Goal: Information Seeking & Learning: Learn about a topic

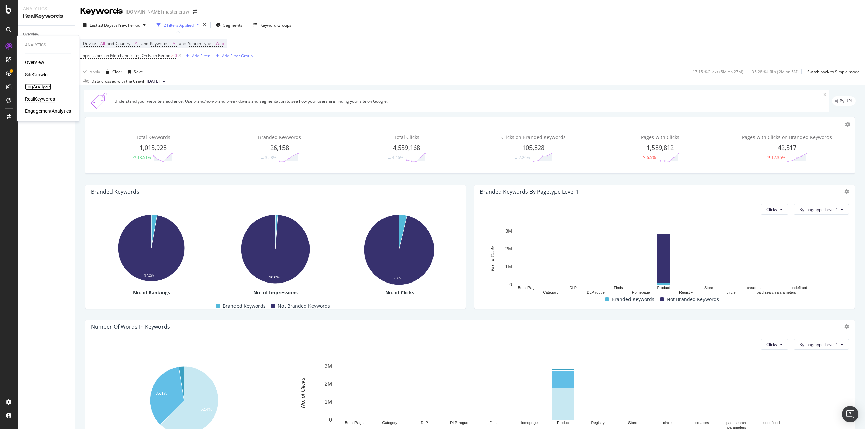
click at [42, 86] on div "LogAnalyzer" at bounding box center [38, 86] width 26 height 7
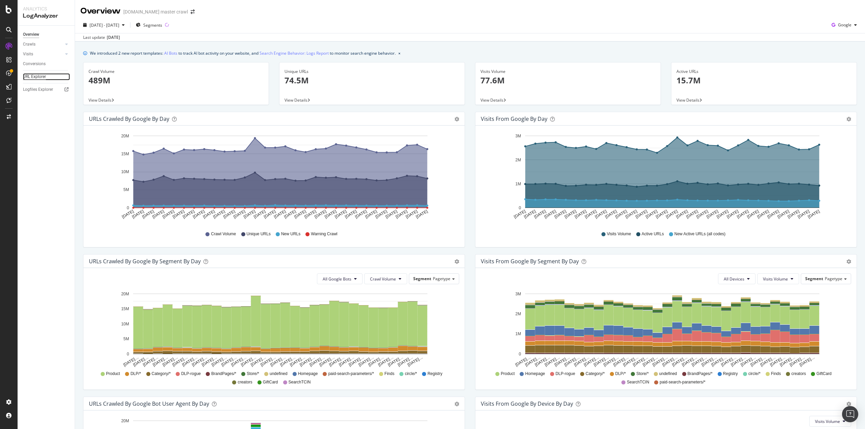
click at [42, 76] on div "URL Explorer" at bounding box center [34, 76] width 23 height 7
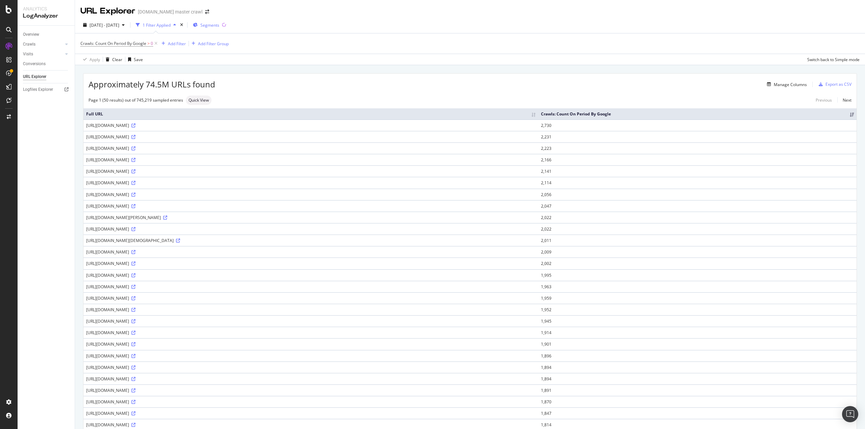
click at [219, 24] on span "Segments" at bounding box center [209, 25] width 19 height 6
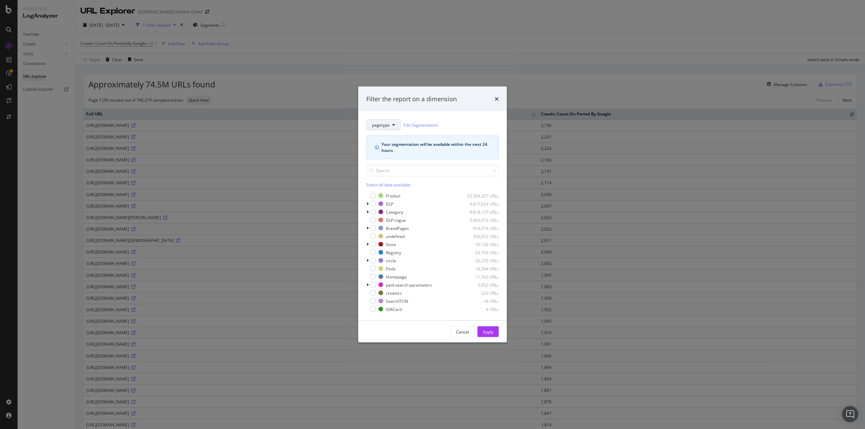
click at [381, 126] on span "pagetype" at bounding box center [381, 125] width 18 height 6
click at [387, 217] on span "dlpAItest1" at bounding box center [396, 218] width 49 height 6
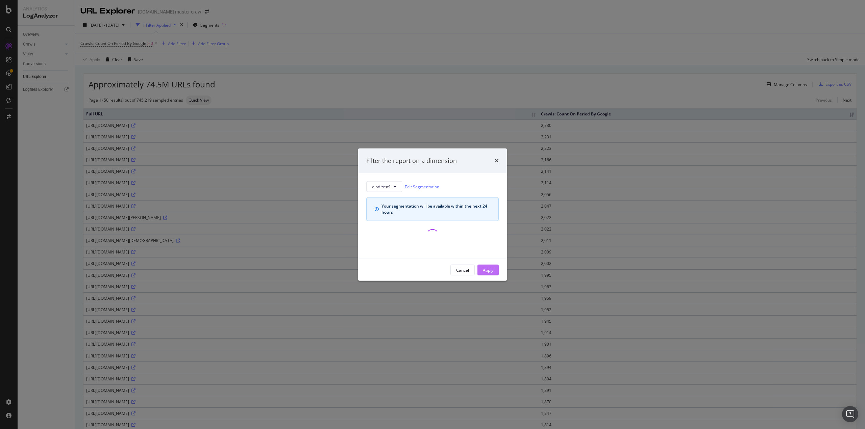
click at [491, 271] on div "Apply" at bounding box center [488, 270] width 10 height 6
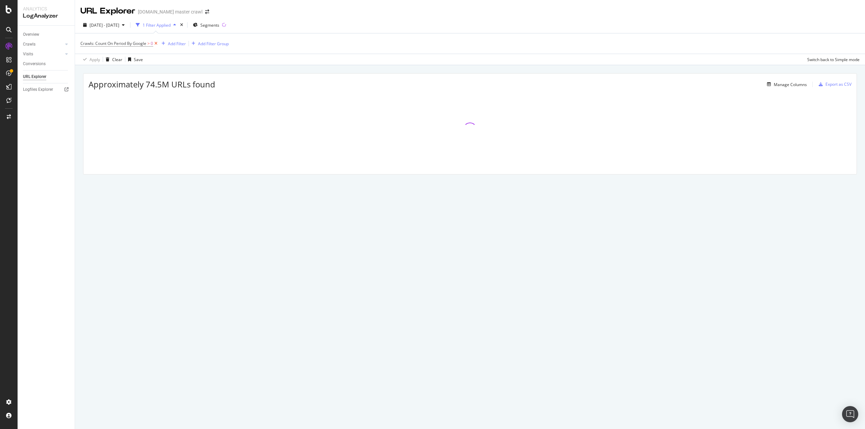
click at [156, 43] on icon at bounding box center [156, 43] width 6 height 7
click at [99, 41] on div "Add Filter" at bounding box center [99, 44] width 18 height 6
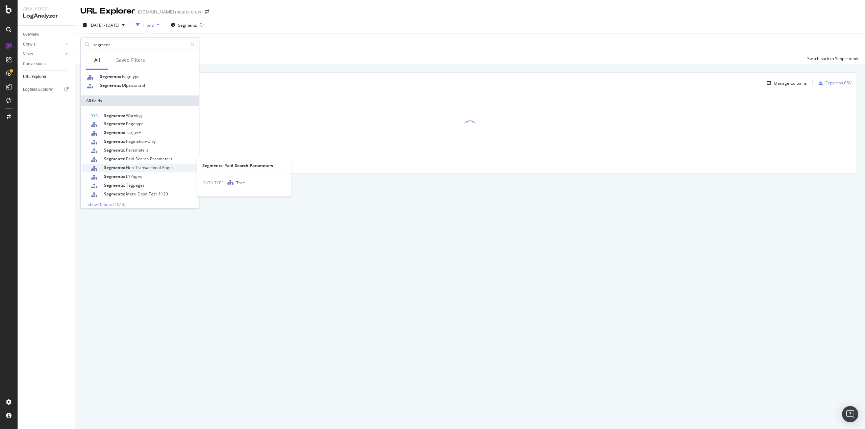
scroll to position [18, 0]
type input "segment"
click at [103, 203] on div "Segments: Warning Segments: Pagetype Segments: Target+ Segments: Pagination-Onl…" at bounding box center [140, 155] width 118 height 106
click at [103, 200] on span "Show 10 more" at bounding box center [99, 201] width 25 height 6
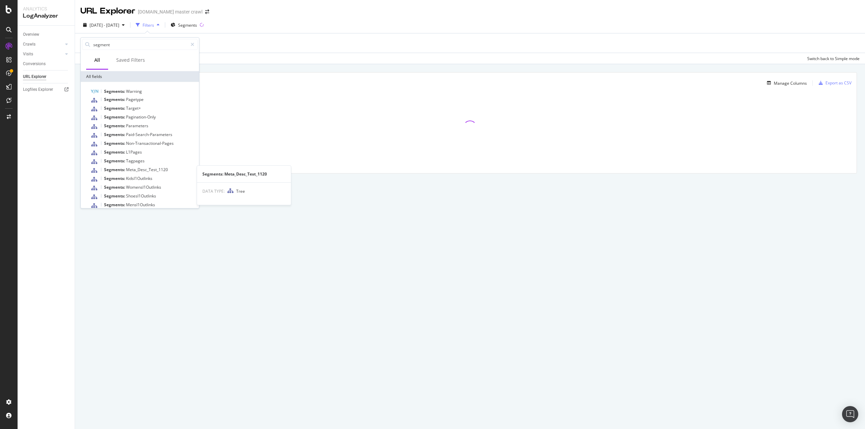
scroll to position [105, 0]
click at [108, 202] on span "Show 10 more" at bounding box center [99, 201] width 25 height 6
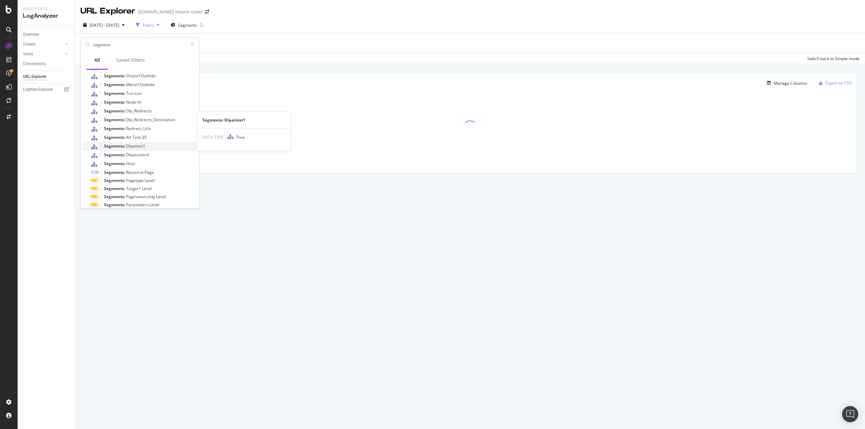
scroll to position [189, 0]
click at [129, 114] on span "Dlpaitest1" at bounding box center [135, 116] width 19 height 6
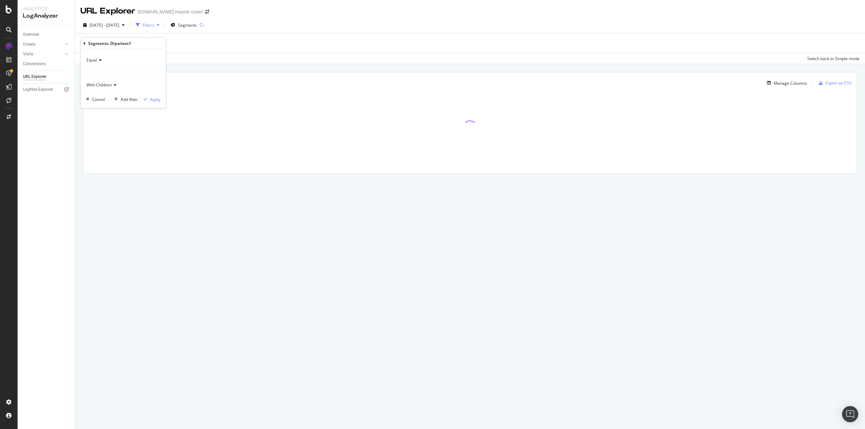
click at [101, 70] on div at bounding box center [123, 72] width 74 height 11
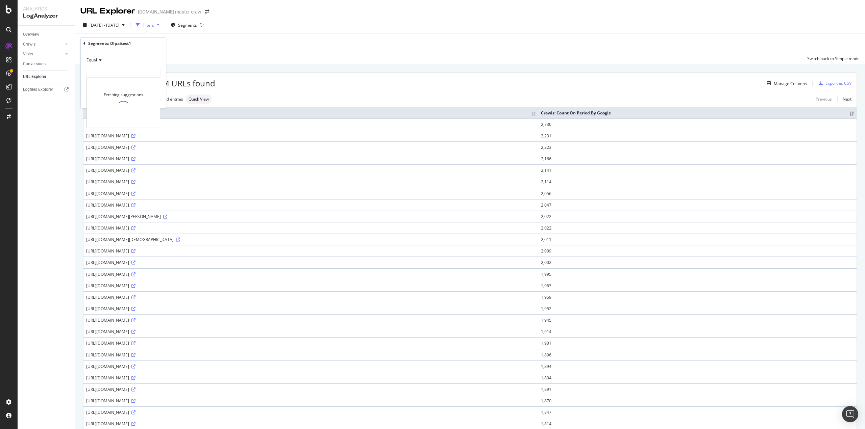
click at [257, 69] on div "Approximately 87.5M URLs found Manage Columns Export as CSV Page 1 (50 results)…" at bounding box center [470, 395] width 790 height 663
click at [87, 44] on span "Segments: Dlpaitest1" at bounding box center [100, 44] width 40 height 6
click at [103, 69] on div at bounding box center [123, 72] width 74 height 11
click at [58, 122] on div "Overview Crawls Daily Distribution Segments Distribution HTTP Codes Resources V…" at bounding box center [46, 228] width 57 height 404
click at [127, 43] on icon at bounding box center [128, 43] width 6 height 7
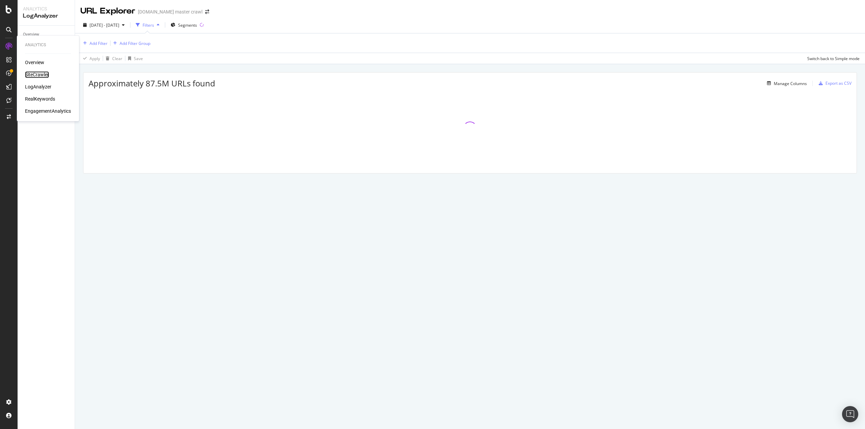
click at [30, 73] on div "SiteCrawler" at bounding box center [37, 74] width 24 height 7
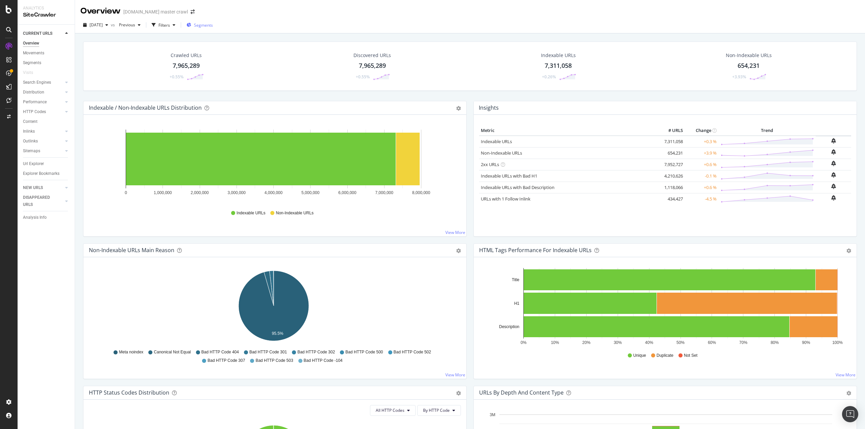
click at [213, 27] on span "Segments" at bounding box center [203, 25] width 19 height 6
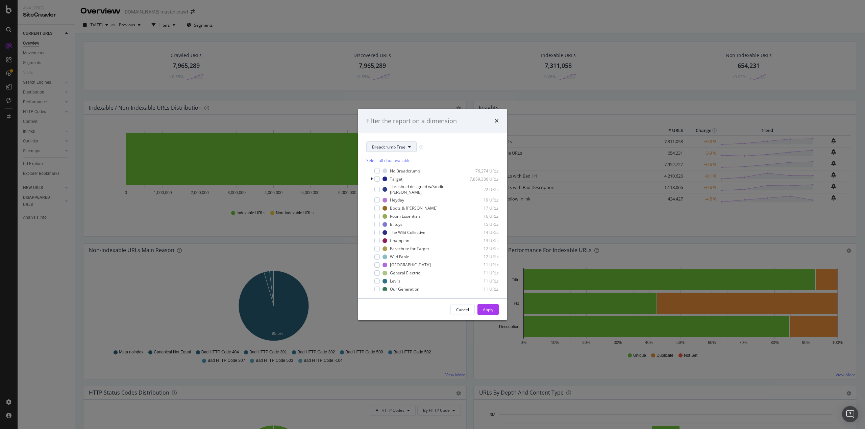
click at [396, 143] on button "Breadcrumb Tree" at bounding box center [391, 147] width 50 height 11
click at [387, 229] on span "dlpAItest1" at bounding box center [395, 229] width 47 height 6
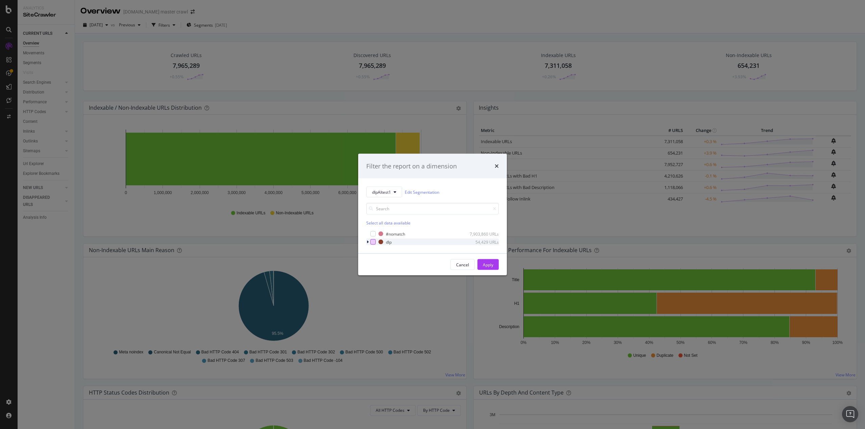
click at [375, 242] on div "modal" at bounding box center [372, 242] width 5 height 5
click at [480, 263] on button "Apply" at bounding box center [487, 264] width 21 height 11
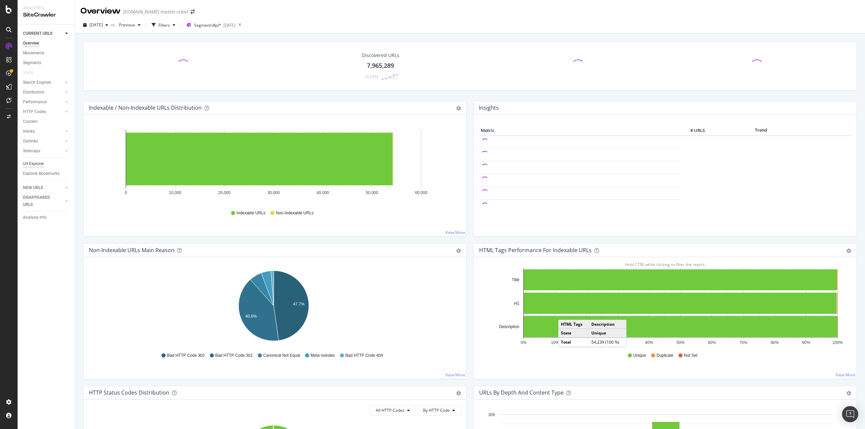
click at [33, 167] on div "Url Explorer" at bounding box center [33, 163] width 21 height 7
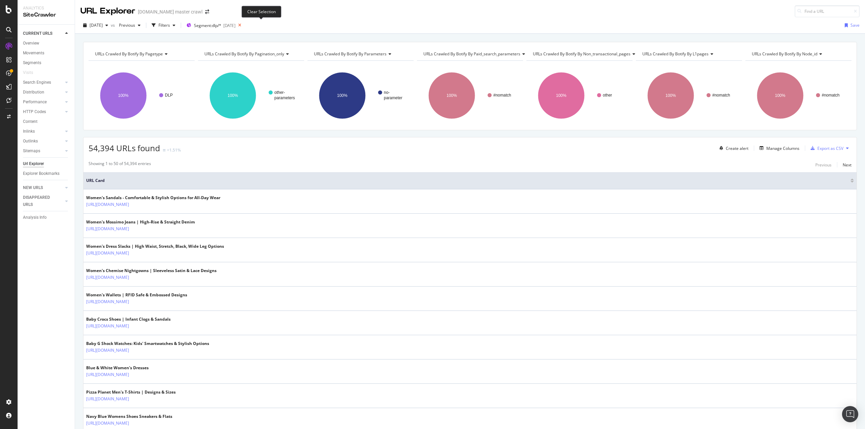
click at [244, 24] on icon at bounding box center [239, 25] width 8 height 9
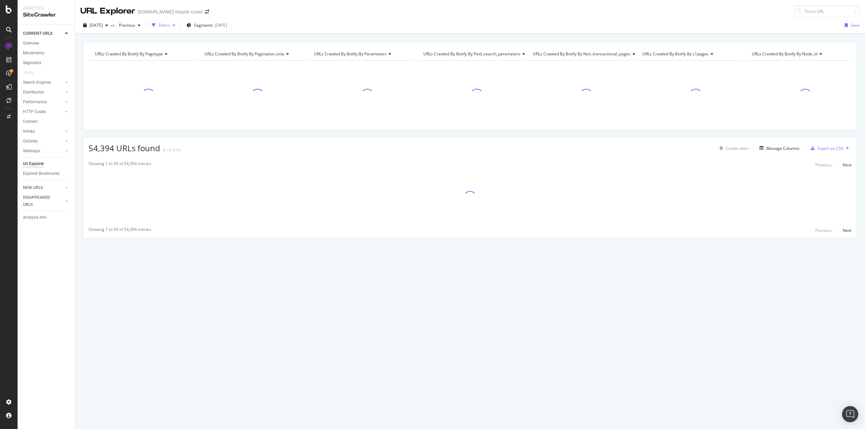
click at [170, 26] on div "Filters" at bounding box center [163, 25] width 11 height 6
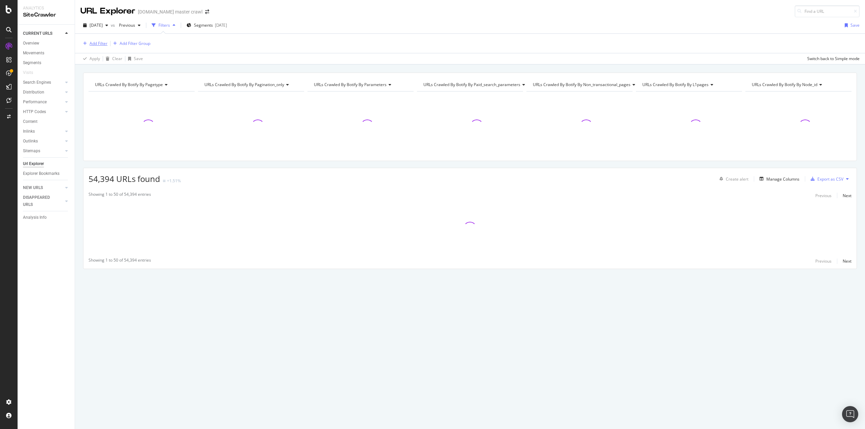
click at [103, 45] on div "Add Filter" at bounding box center [99, 44] width 18 height 6
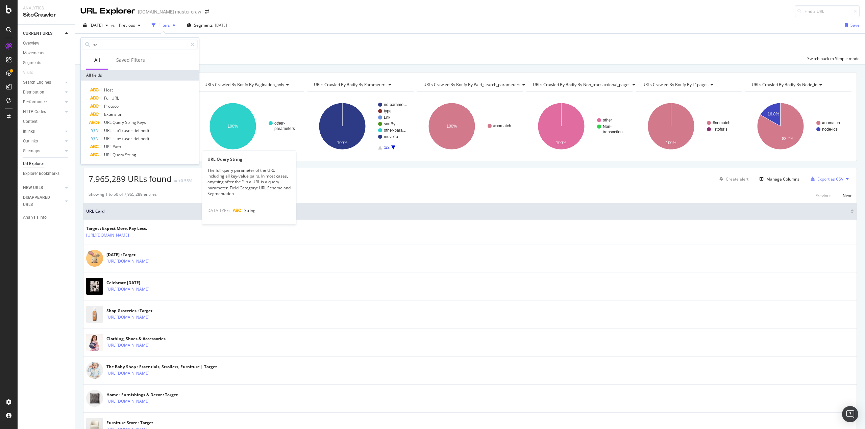
type input "s"
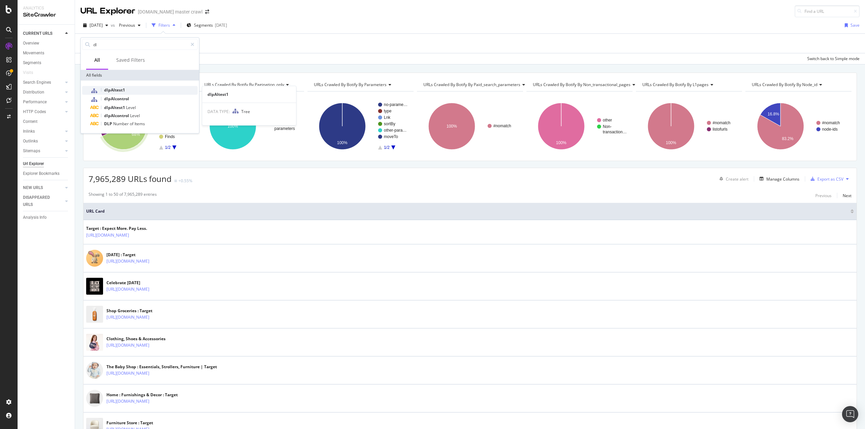
type input "dl"
click at [118, 90] on span "dlpAItest1" at bounding box center [114, 90] width 21 height 6
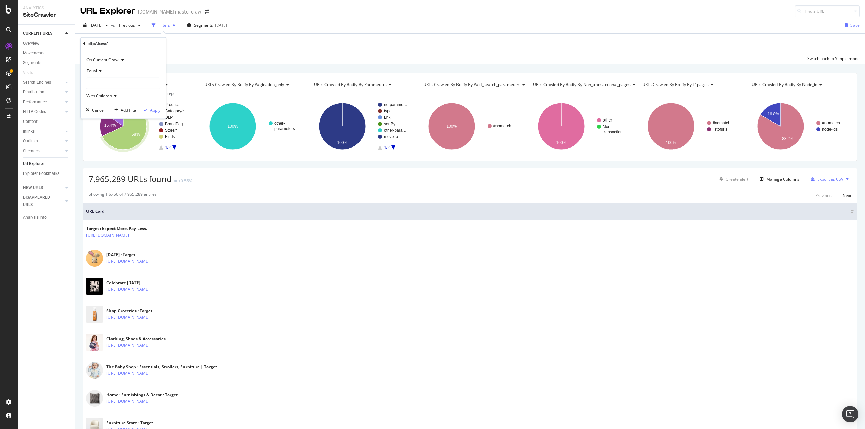
click at [99, 80] on div at bounding box center [123, 83] width 74 height 11
click at [93, 103] on div "dlp 54,394 URLS Select" at bounding box center [124, 105] width 72 height 7
click at [91, 104] on icon at bounding box center [91, 105] width 2 height 4
click at [104, 114] on span "mens" at bounding box center [102, 113] width 10 height 6
click at [155, 109] on div "Apply" at bounding box center [155, 110] width 10 height 6
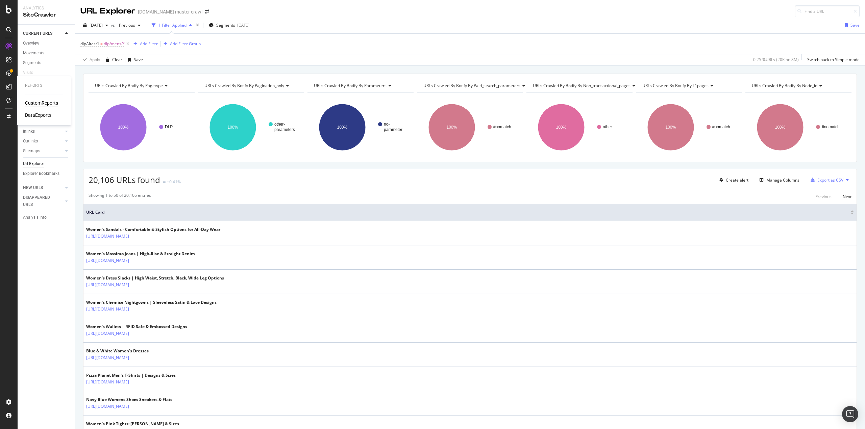
click at [41, 104] on div "CustomReports" at bounding box center [41, 103] width 33 height 7
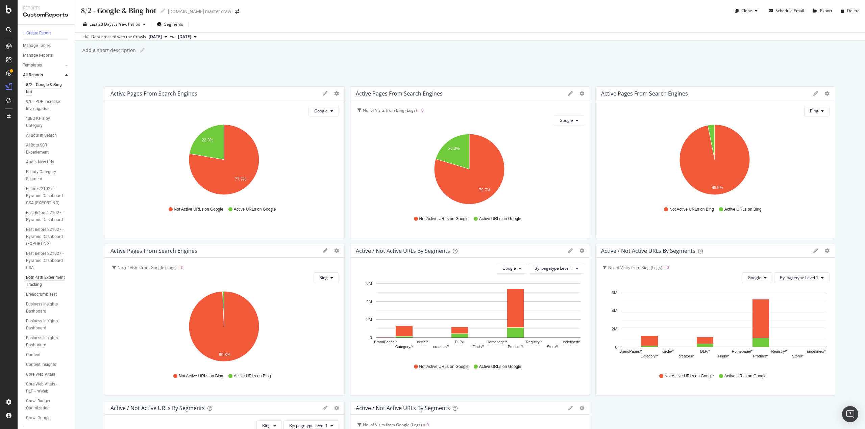
click at [41, 289] on div "BothPath Experiment Tracking" at bounding box center [45, 281] width 39 height 14
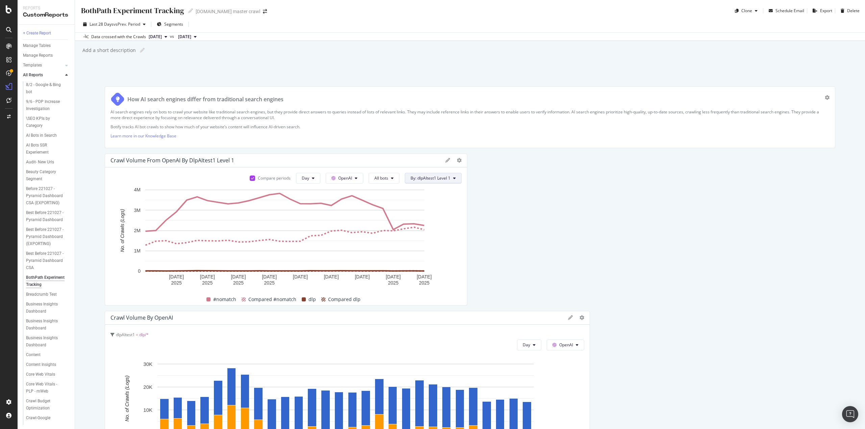
click at [454, 178] on button "By: dlpAItest1 Level 1" at bounding box center [433, 178] width 57 height 11
click at [471, 241] on div "Select a Segment" at bounding box center [445, 237] width 84 height 11
click at [415, 214] on div at bounding box center [414, 214] width 4 height 7
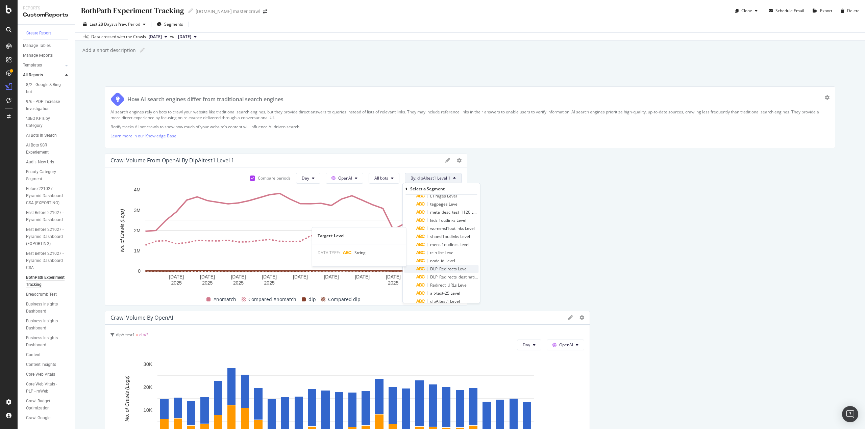
scroll to position [100, 0]
click at [436, 278] on span "dlpAItest1 Level" at bounding box center [445, 277] width 30 height 6
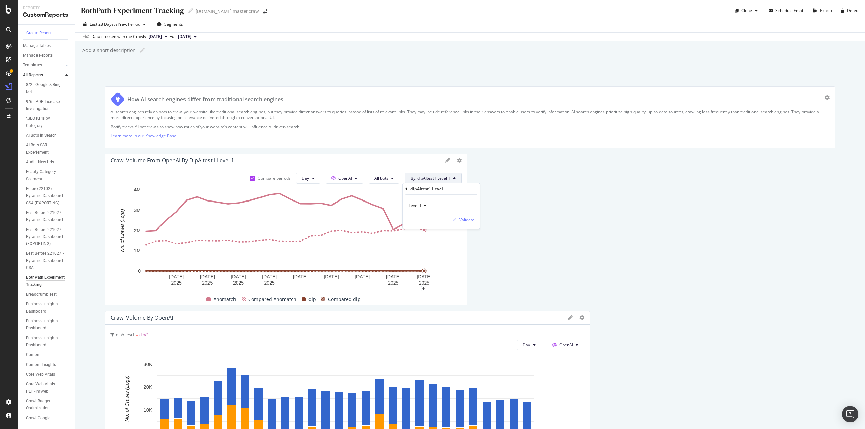
click at [426, 204] on icon at bounding box center [424, 206] width 5 height 4
click at [419, 229] on span "Level 2" at bounding box center [417, 229] width 13 height 6
click at [448, 179] on span "By: dlpAItest1 Level 1" at bounding box center [430, 178] width 40 height 6
click at [433, 239] on div "Select a Segment" at bounding box center [425, 238] width 34 height 6
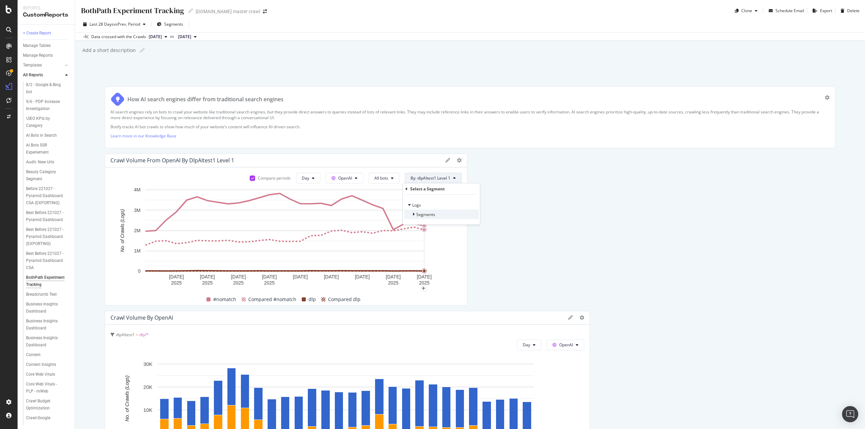
click at [424, 211] on div "Segments" at bounding box center [419, 214] width 31 height 7
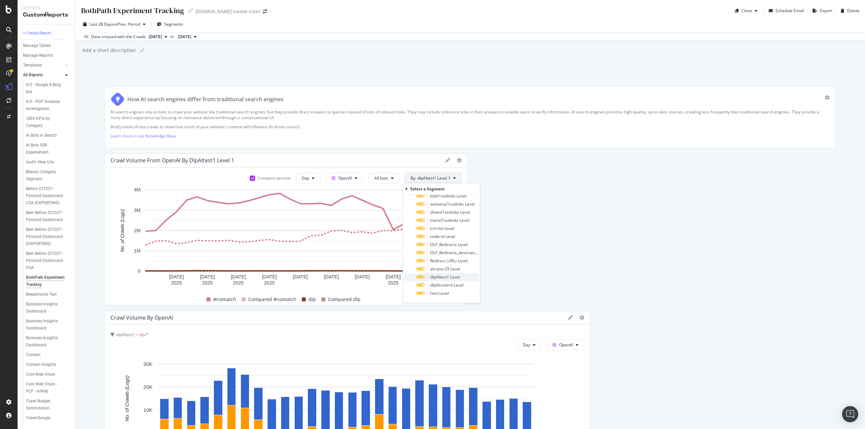
click at [451, 277] on span "dlpAItest1 Level" at bounding box center [445, 277] width 30 height 6
click at [419, 206] on span "Level 1" at bounding box center [414, 206] width 13 height 6
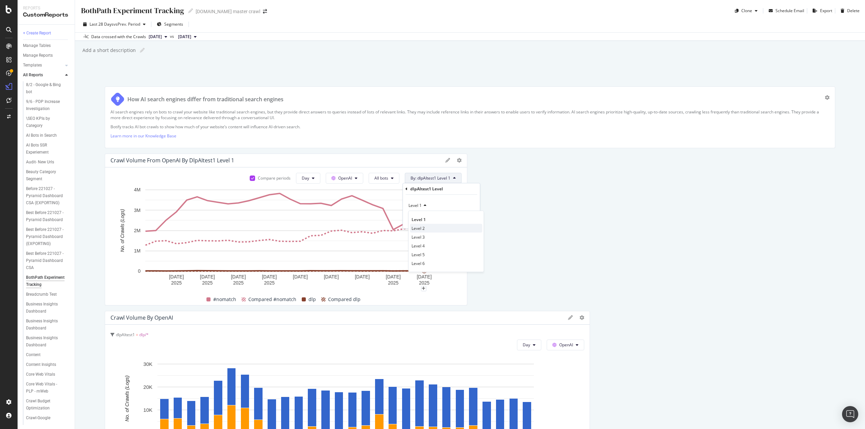
click at [421, 229] on span "Level 2" at bounding box center [417, 229] width 13 height 6
click at [463, 218] on div "Validate" at bounding box center [466, 220] width 15 height 6
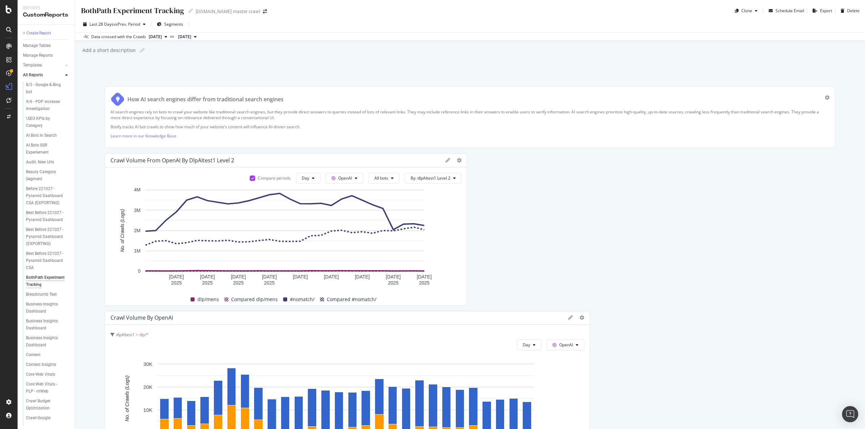
click at [162, 38] on span "[DATE]" at bounding box center [155, 37] width 13 height 6
click at [299, 35] on div "Data crossed with the Crawls 2025 Sep. 8th vs 2025 Aug. 18th" at bounding box center [470, 36] width 790 height 8
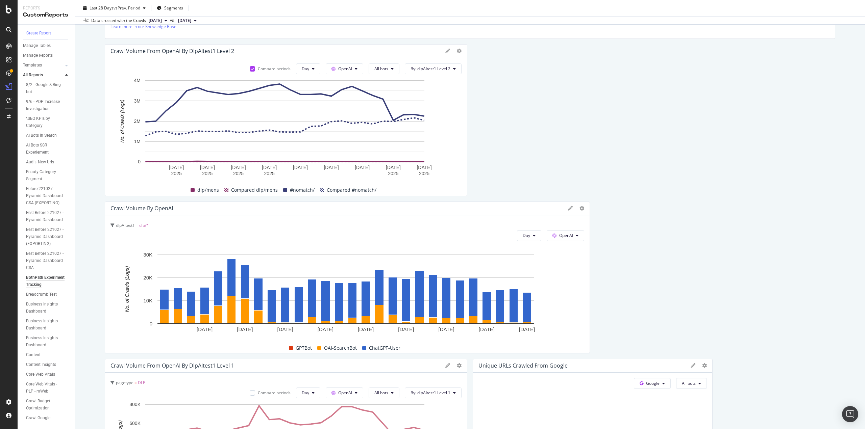
scroll to position [135, 0]
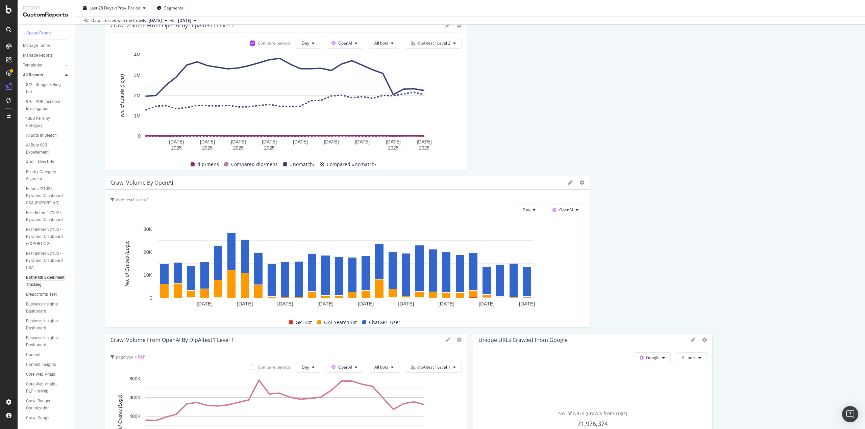
click at [146, 200] on span "dlp/*" at bounding box center [143, 200] width 9 height 6
click at [135, 221] on div "dlpAItest1 = dlp/*" at bounding box center [132, 217] width 43 height 18
click at [575, 182] on div at bounding box center [576, 182] width 16 height 7
click at [579, 183] on icon at bounding box center [581, 182] width 5 height 5
click at [605, 270] on span "Edit Filter" at bounding box center [618, 268] width 51 height 6
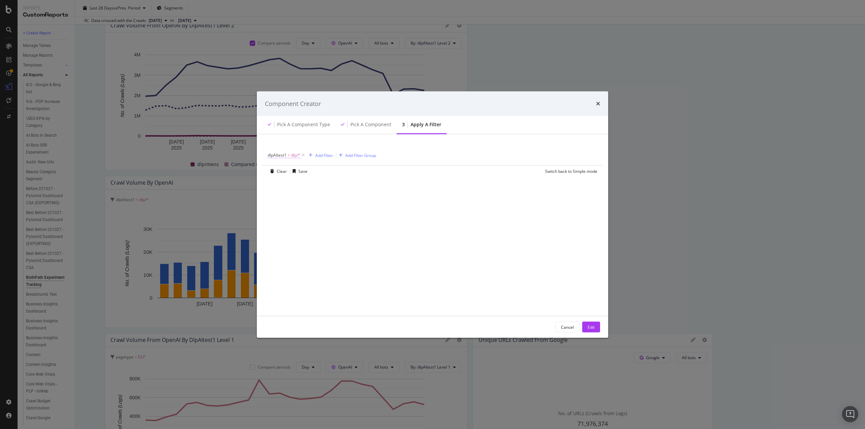
click at [279, 156] on span "dlpAItest1" at bounding box center [277, 155] width 19 height 6
click at [289, 182] on div "modal" at bounding box center [311, 183] width 74 height 11
click at [281, 205] on span "dlp" at bounding box center [283, 206] width 6 height 6
click at [597, 104] on icon "times" at bounding box center [598, 103] width 4 height 5
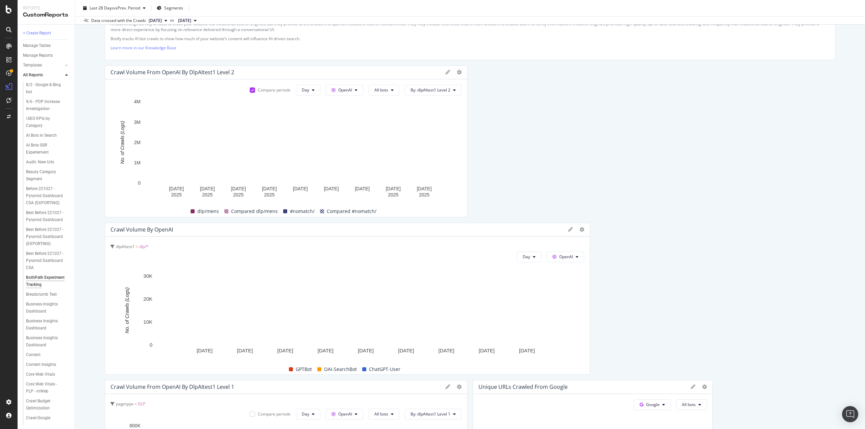
scroll to position [0, 0]
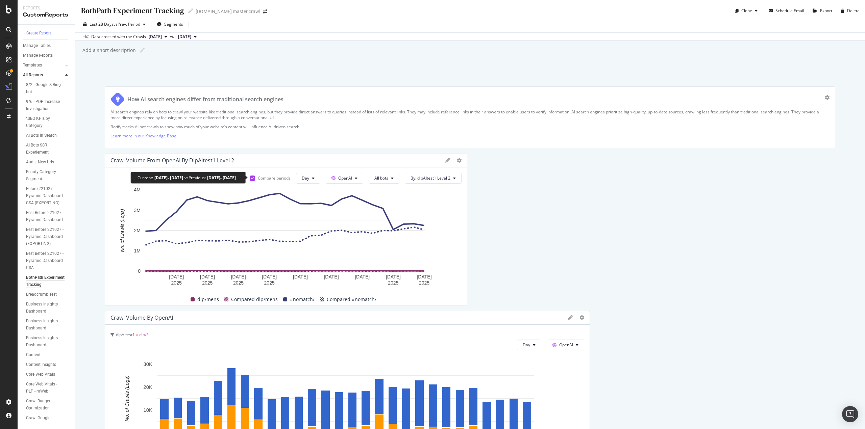
click at [251, 179] on icon at bounding box center [252, 178] width 3 height 3
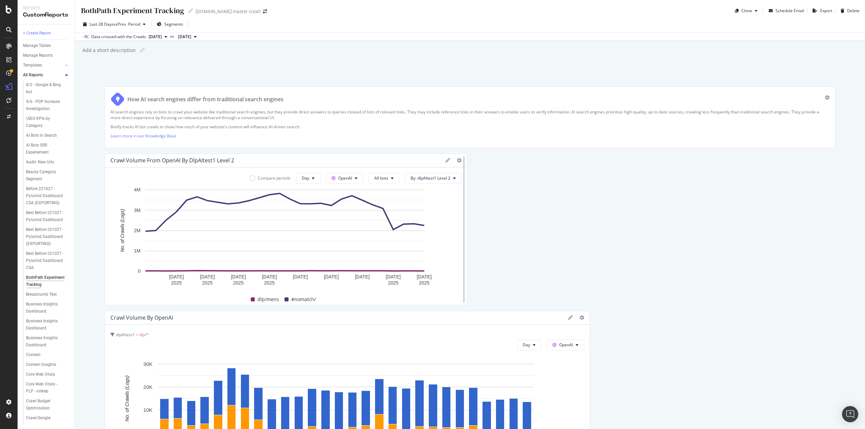
click at [460, 162] on div at bounding box center [463, 230] width 7 height 152
click at [457, 160] on icon at bounding box center [459, 160] width 5 height 5
click at [479, 220] on span "Table" at bounding box center [496, 221] width 51 height 6
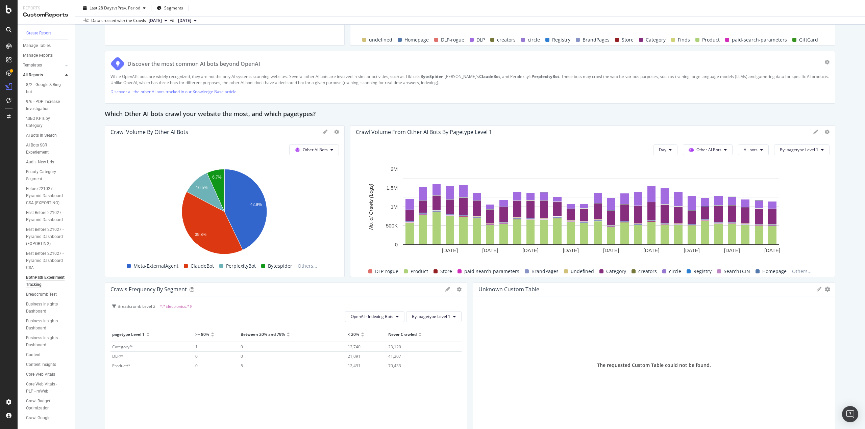
scroll to position [1380, 0]
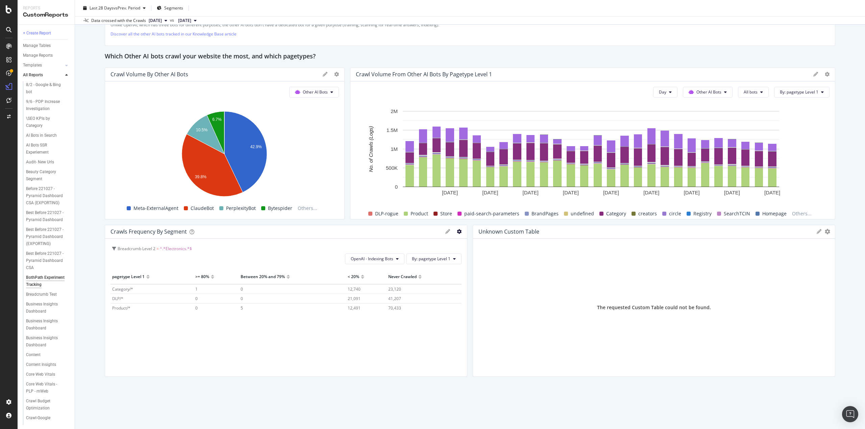
click at [457, 230] on icon "gear" at bounding box center [459, 231] width 5 height 5
click at [420, 309] on span "Delete" at bounding box center [432, 307] width 69 height 9
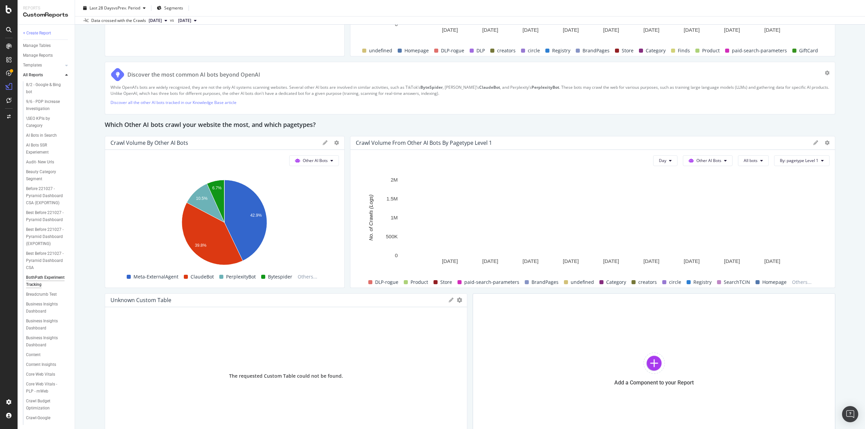
scroll to position [1312, 0]
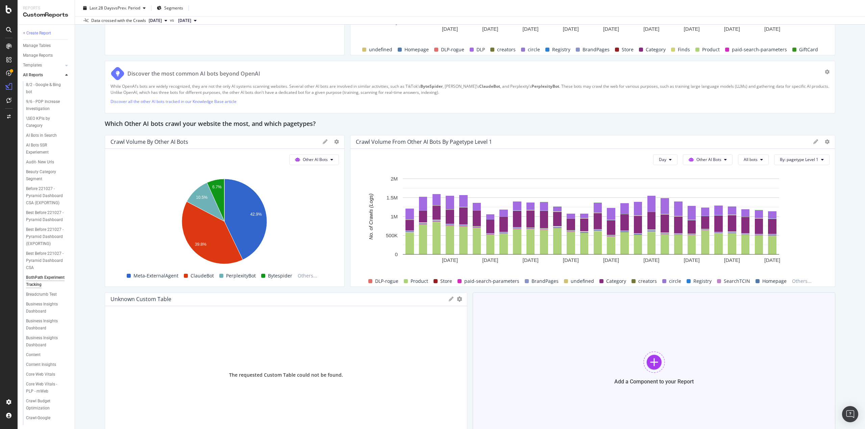
click at [625, 349] on div "Add a Component to your Report" at bounding box center [654, 369] width 362 height 152
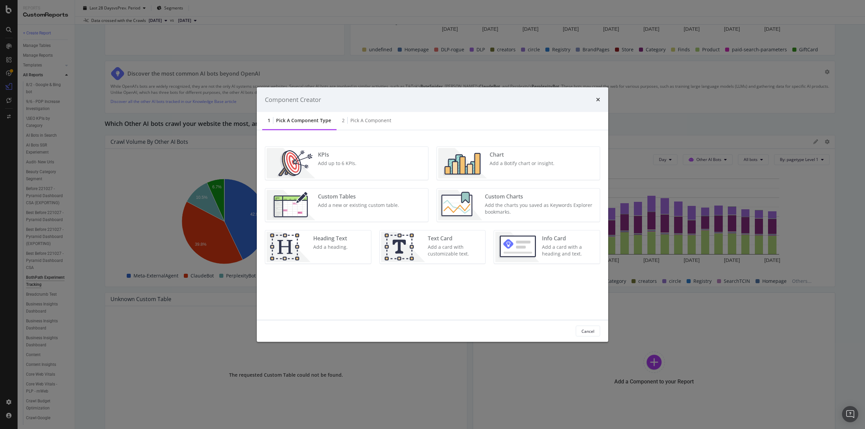
click at [507, 210] on div "Add the charts you saved as Keywords Explorer bookmarks." at bounding box center [540, 209] width 111 height 14
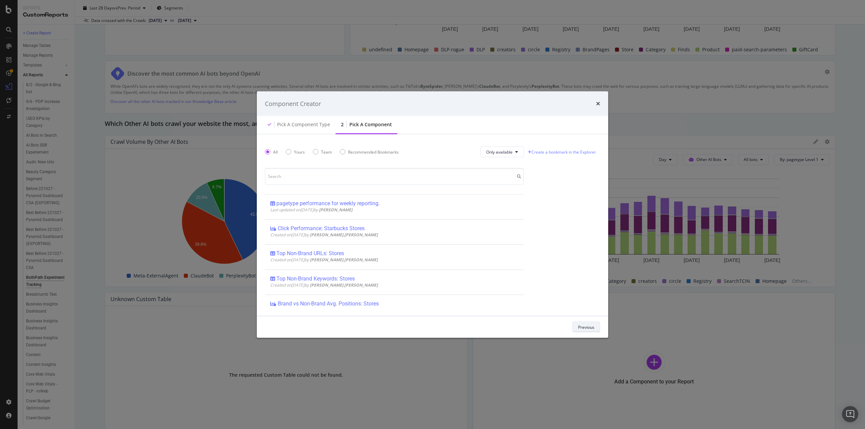
click at [586, 331] on div "Previous" at bounding box center [586, 327] width 16 height 9
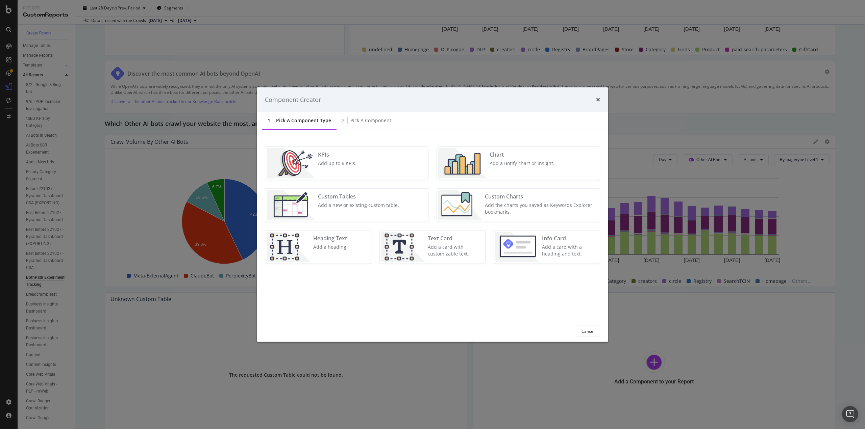
click at [326, 166] on div "Add up to 6 KPIs." at bounding box center [337, 163] width 39 height 7
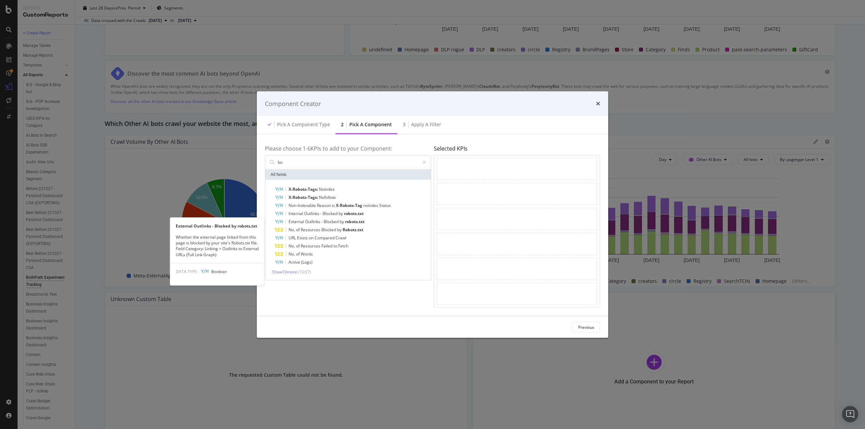
type input "b"
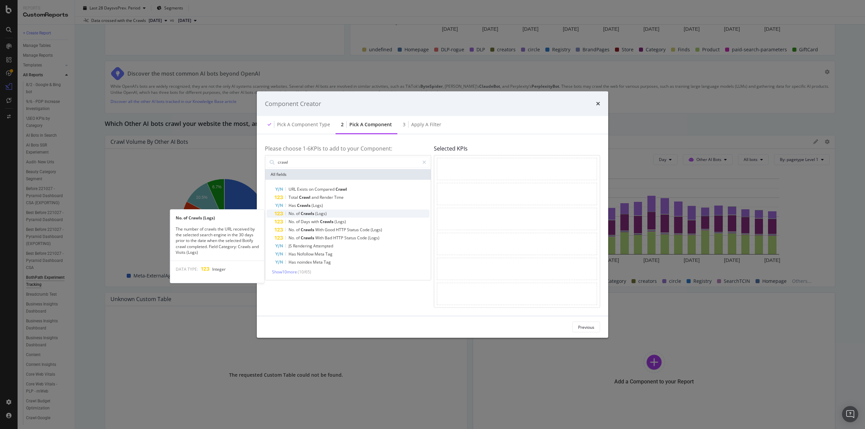
type input "crawl"
click at [312, 210] on div "No. of Crawls (Logs)" at bounding box center [352, 213] width 155 height 8
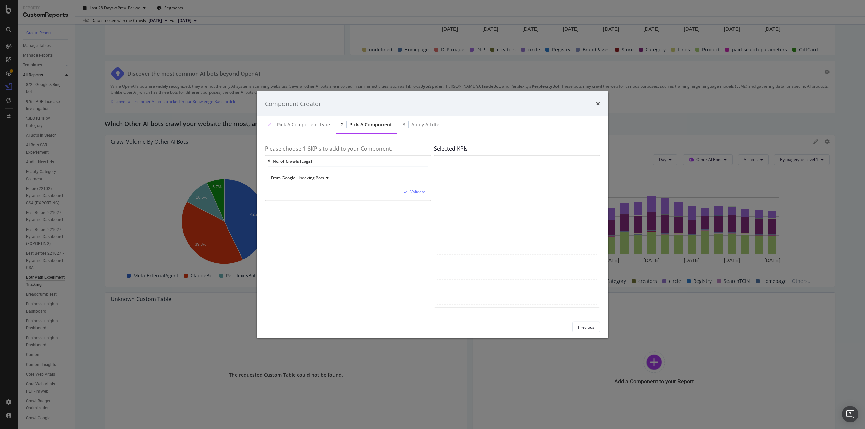
click at [328, 178] on icon "modal" at bounding box center [326, 178] width 5 height 4
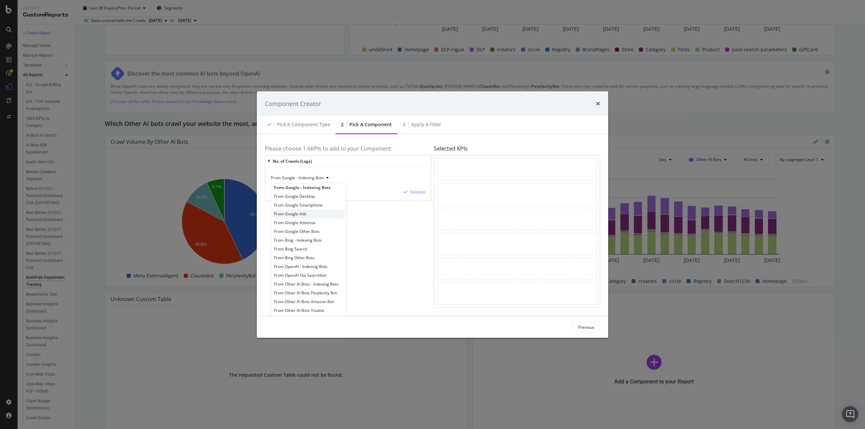
scroll to position [5, 0]
click at [315, 290] on span "From Other AI Bots Perplexity Bot" at bounding box center [305, 292] width 63 height 6
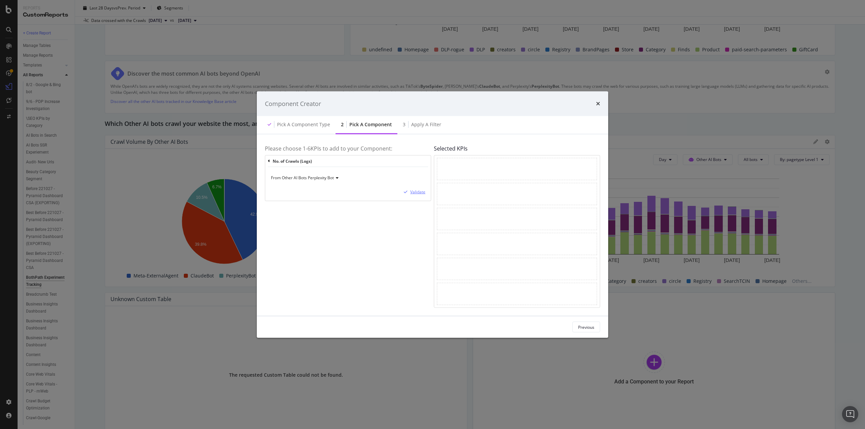
click at [415, 194] on div "Validate" at bounding box center [417, 192] width 15 height 6
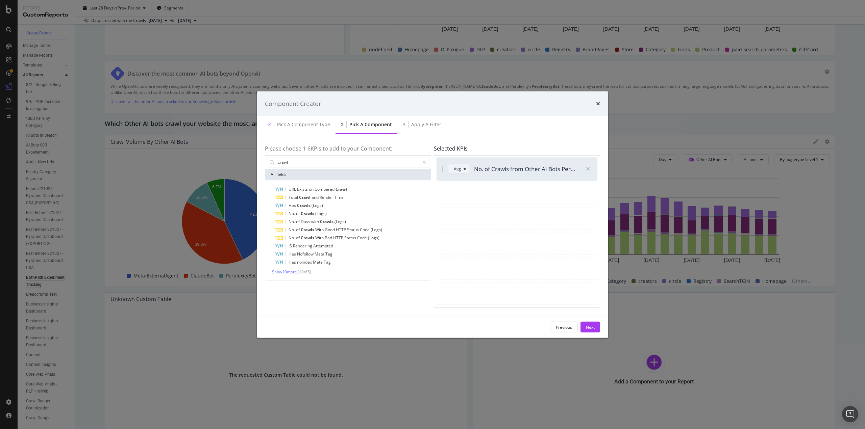
click at [466, 172] on div "Avg" at bounding box center [461, 168] width 15 height 9
click at [459, 191] on div "Sum" at bounding box center [460, 192] width 8 height 6
click at [598, 102] on icon "times" at bounding box center [598, 103] width 4 height 5
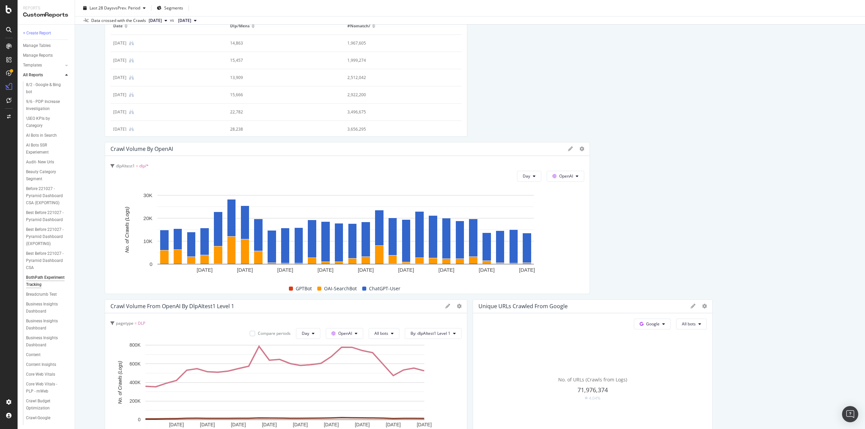
scroll to position [304, 0]
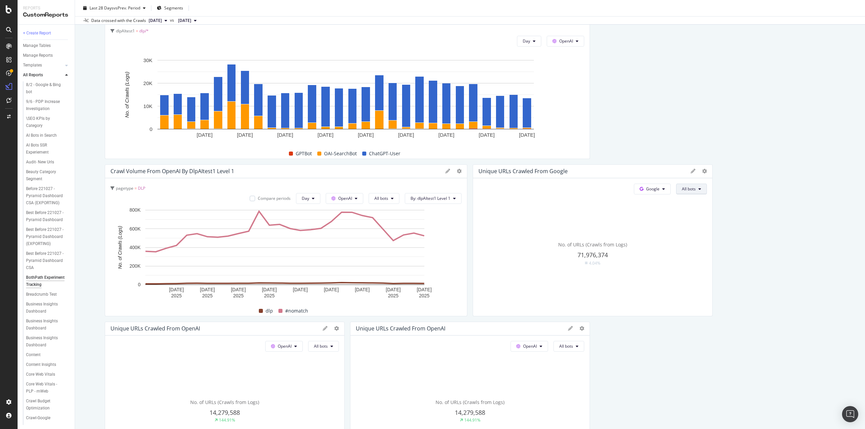
click at [682, 187] on span "All bots" at bounding box center [689, 189] width 14 height 6
click at [649, 191] on span "Google" at bounding box center [653, 189] width 14 height 6
click at [664, 239] on span "Other AI Bots" at bounding box center [659, 239] width 25 height 6
click at [686, 191] on span "All bots" at bounding box center [689, 189] width 14 height 6
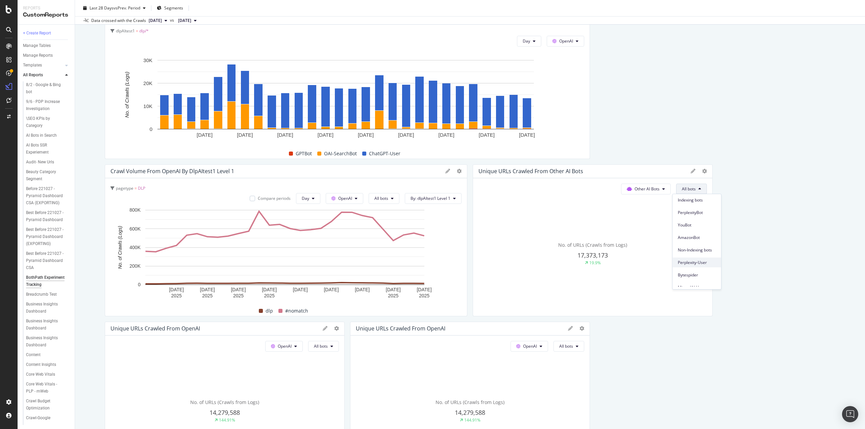
scroll to position [0, 0]
click at [702, 276] on span "Perplexity-User" at bounding box center [697, 277] width 38 height 6
click at [697, 173] on div at bounding box center [699, 171] width 16 height 7
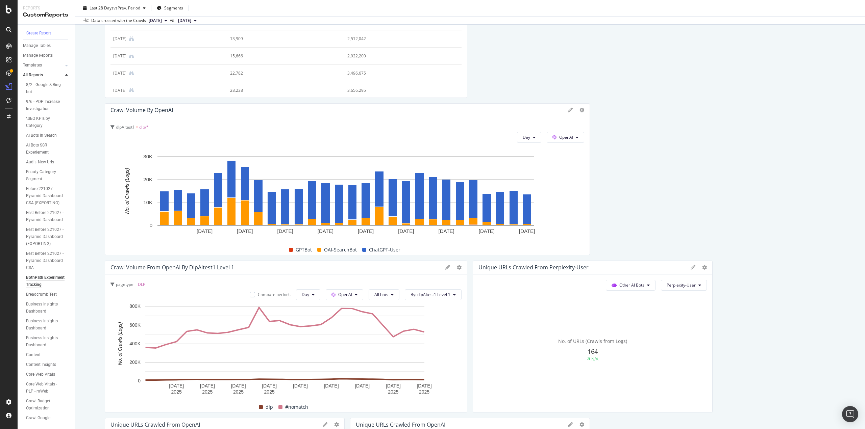
scroll to position [338, 0]
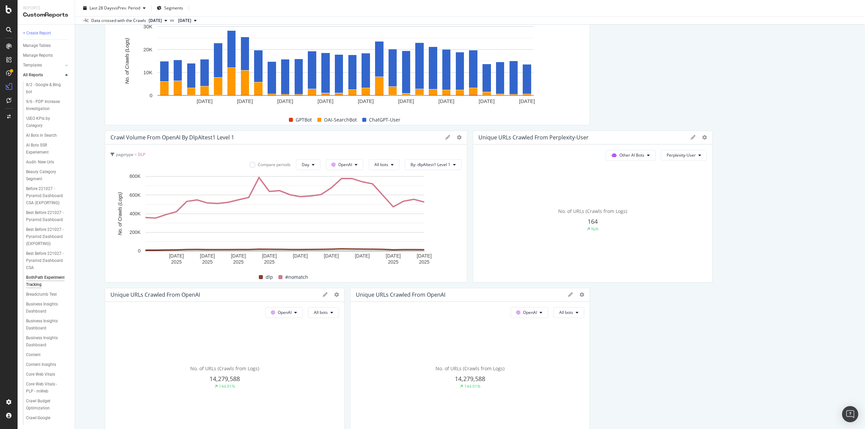
click at [578, 228] on div "N/A" at bounding box center [592, 229] width 228 height 6
click at [687, 154] on span "Perplexity-User" at bounding box center [681, 155] width 29 height 6
click at [679, 183] on span "ClaudeBot" at bounding box center [682, 186] width 38 height 6
click at [687, 152] on span "ClaudeBot" at bounding box center [686, 155] width 20 height 6
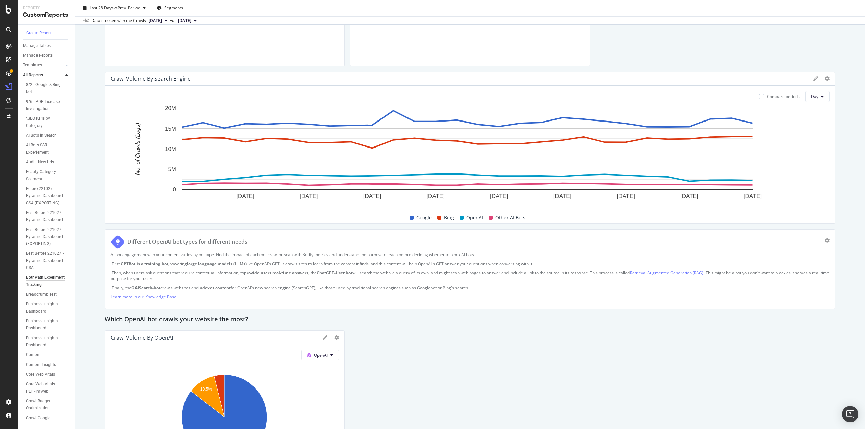
scroll to position [709, 0]
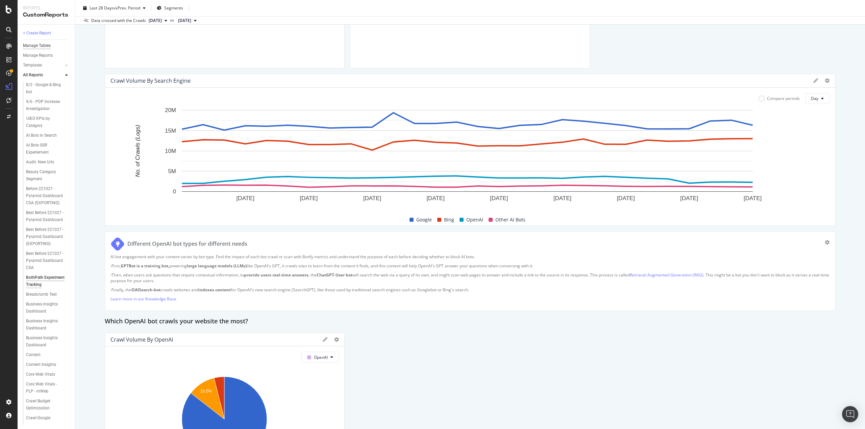
click at [44, 47] on div "Manage Tables" at bounding box center [37, 45] width 28 height 7
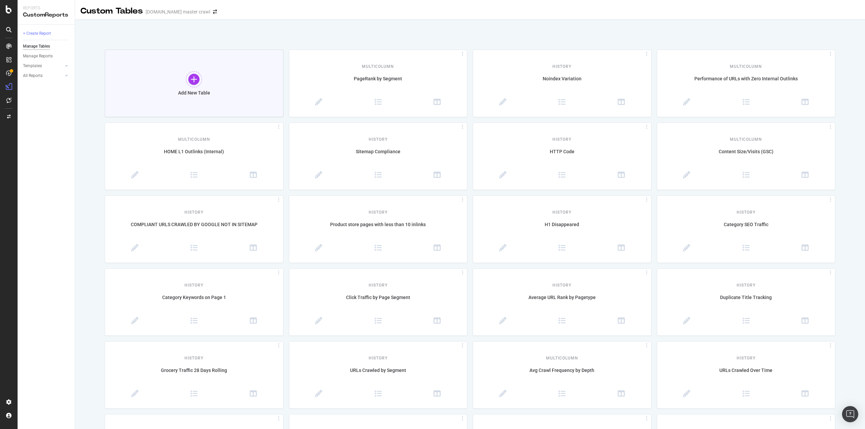
click at [208, 90] on div "Add New Table" at bounding box center [194, 93] width 32 height 6
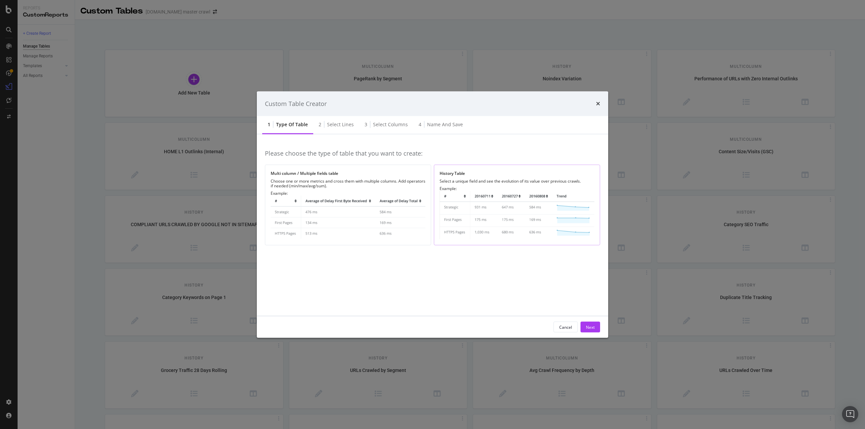
click at [468, 178] on div "History Table Select a unique field and see the evolution of its value over pre…" at bounding box center [517, 205] width 166 height 81
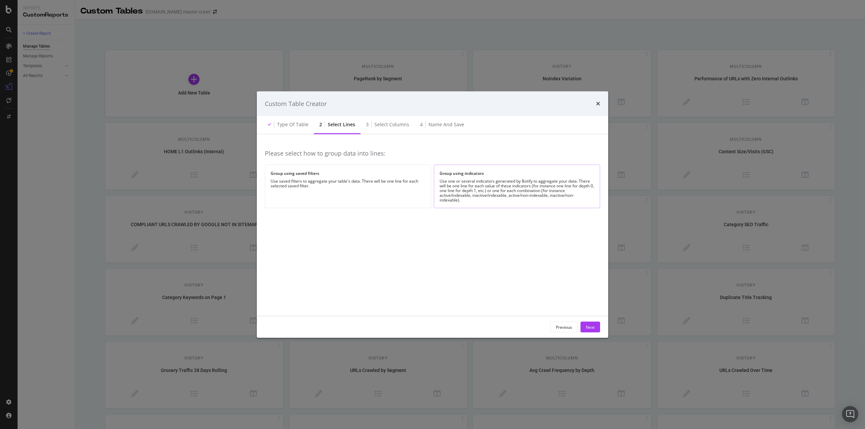
click at [467, 179] on div "Use one or several indicators generated by Botify to aggregate your data. There…" at bounding box center [517, 191] width 155 height 24
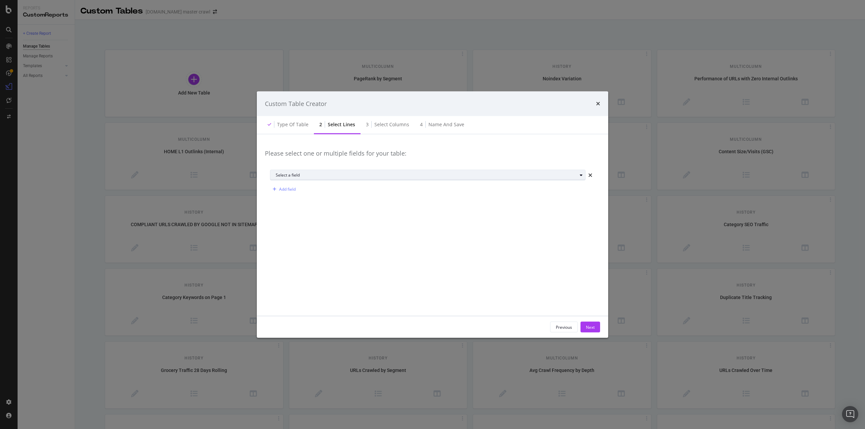
click at [289, 175] on div "Select a field" at bounding box center [426, 175] width 301 height 4
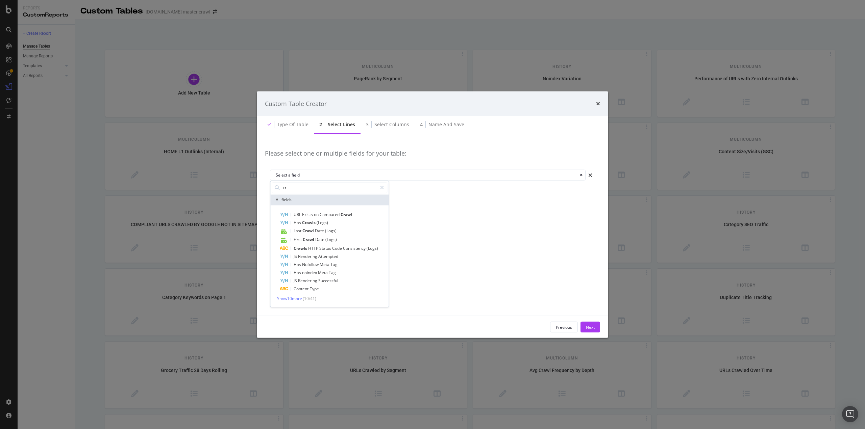
type input "c"
type input "b"
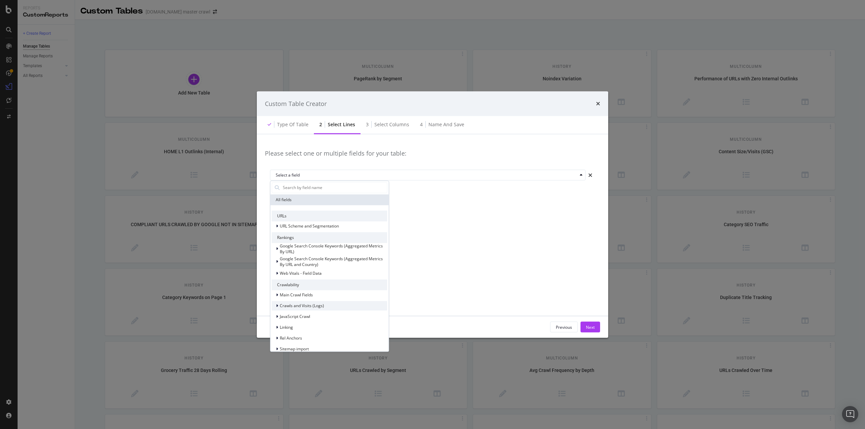
click at [306, 306] on span "Crawls and Visits (Logs)" at bounding box center [302, 306] width 44 height 6
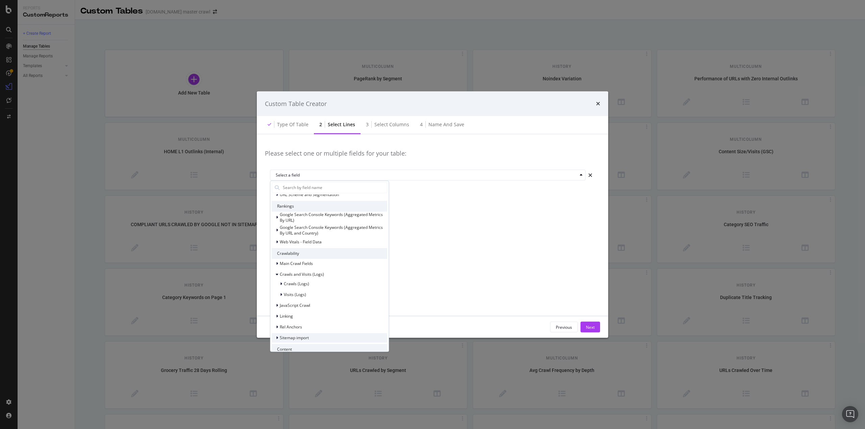
scroll to position [68, 0]
click at [296, 249] on span "Crawls (Logs)" at bounding box center [296, 248] width 25 height 6
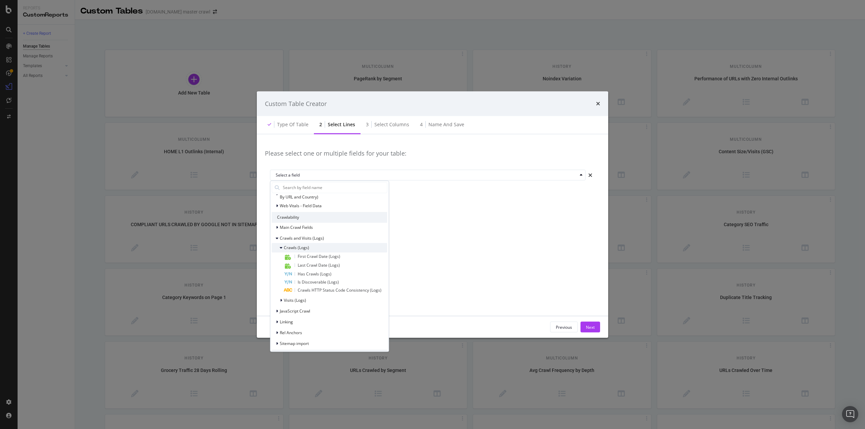
click at [296, 249] on span "Crawls (Logs)" at bounding box center [296, 248] width 25 height 6
click at [293, 261] on span "Visits (Logs)" at bounding box center [295, 259] width 22 height 6
click at [279, 238] on div "modal" at bounding box center [278, 238] width 4 height 7
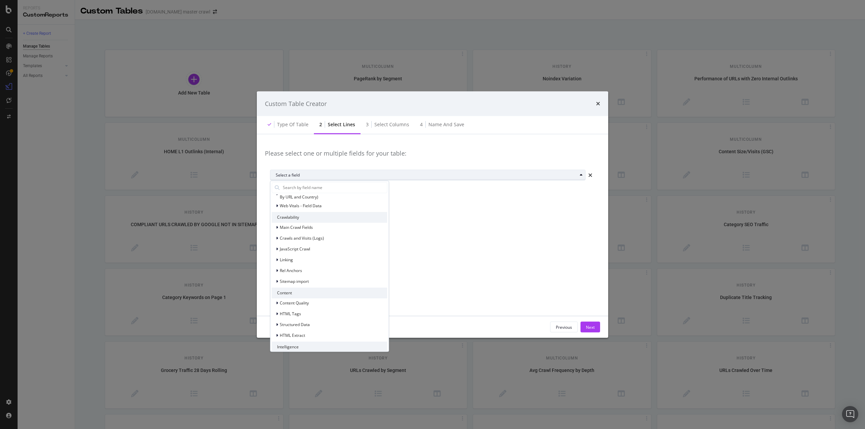
click at [293, 171] on div "Select a field" at bounding box center [430, 175] width 309 height 9
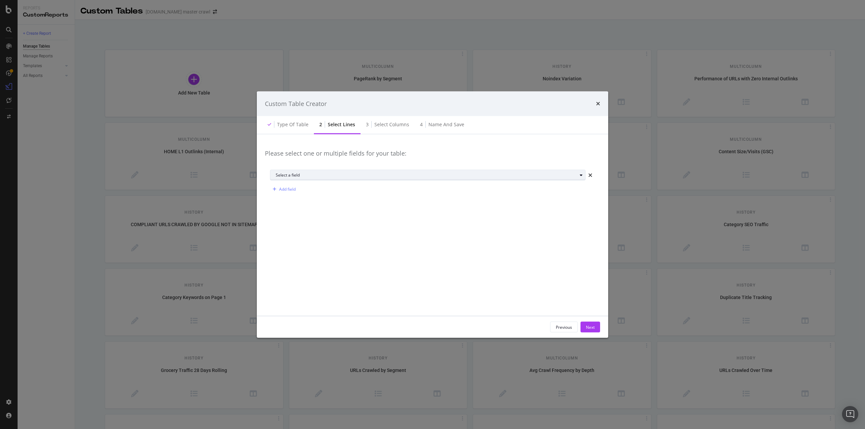
click at [290, 176] on div "Select a field" at bounding box center [426, 175] width 301 height 4
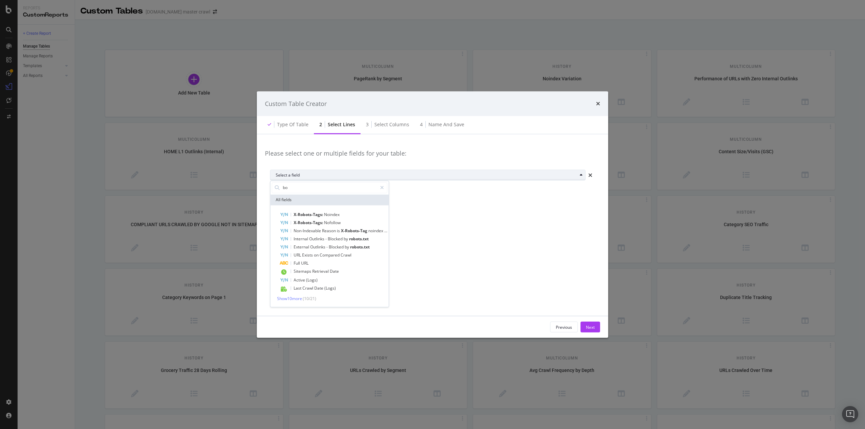
type input "b"
type input "u"
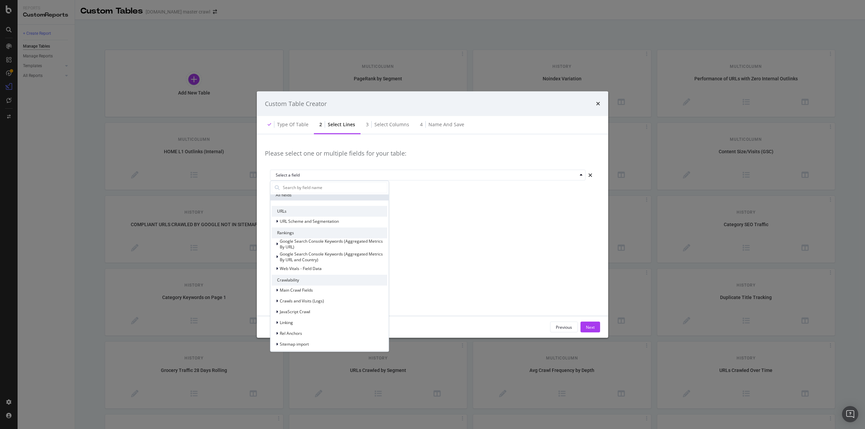
scroll to position [0, 0]
click at [286, 303] on div "Crawls and Visits (Logs)" at bounding box center [298, 306] width 52 height 7
click at [290, 310] on div "Crawls and Visits (Logs)" at bounding box center [330, 305] width 116 height 9
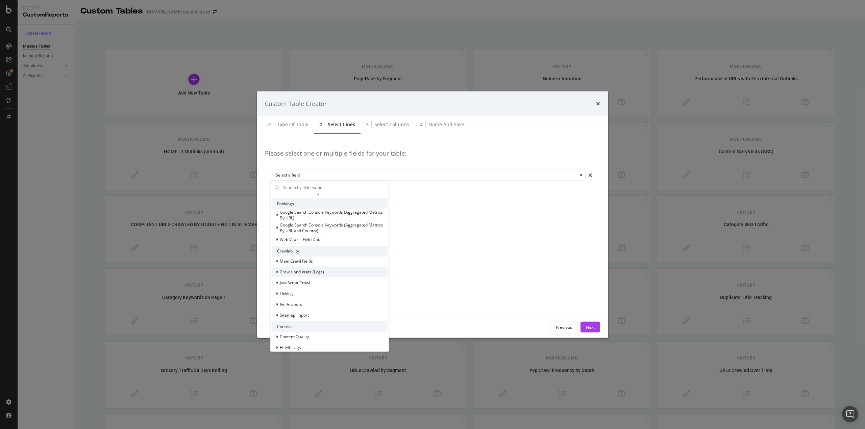
click at [306, 277] on div "Crawls and Visits (Logs)" at bounding box center [330, 272] width 116 height 9
click at [294, 249] on span "Crawls (Logs)" at bounding box center [296, 248] width 25 height 6
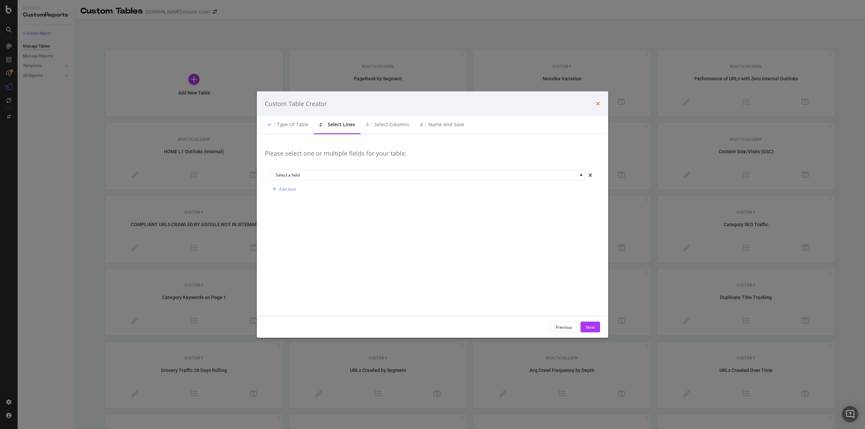
click at [597, 103] on icon "times" at bounding box center [598, 103] width 4 height 5
